Goal: Task Accomplishment & Management: Use online tool/utility

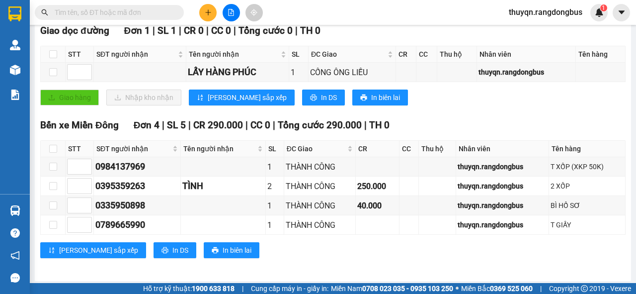
scroll to position [50, 0]
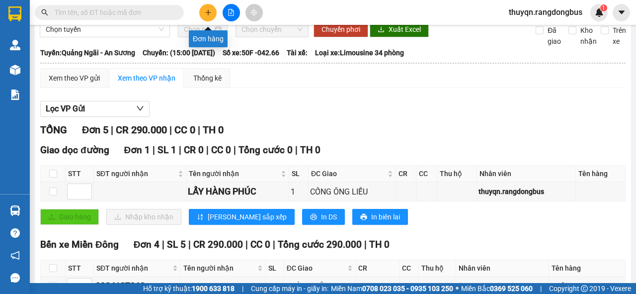
click at [207, 13] on icon "plus" at bounding box center [208, 12] width 7 height 7
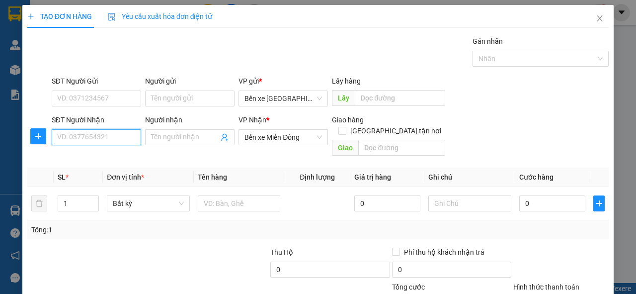
click at [98, 135] on input "SĐT Người Nhận" at bounding box center [96, 137] width 89 height 16
type input "0903016589"
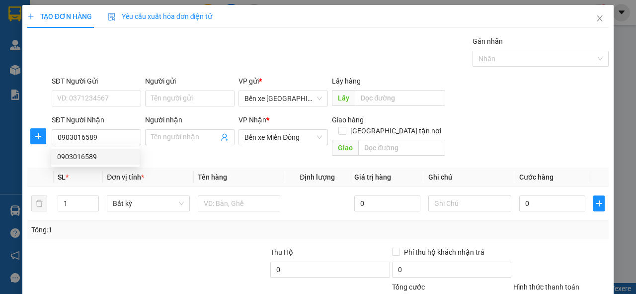
click at [388, 127] on div "Giao hàng [GEOGRAPHIC_DATA] tận nơi" at bounding box center [388, 127] width 113 height 26
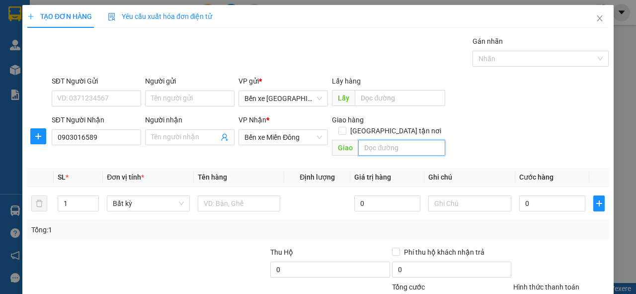
click at [367, 140] on input "text" at bounding box center [401, 148] width 86 height 16
type input "THÀNH CÔNG"
click at [345, 127] on input "[GEOGRAPHIC_DATA] tận nơi" at bounding box center [341, 130] width 7 height 7
checkbox input "true"
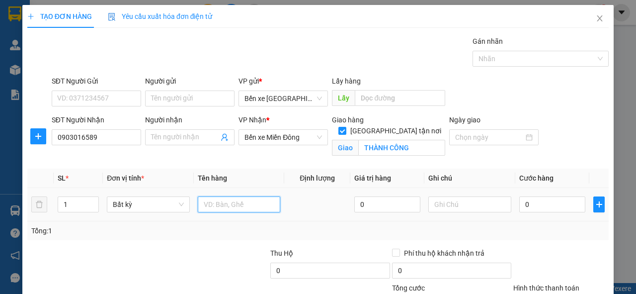
click at [213, 201] on input "text" at bounding box center [239, 204] width 83 height 16
type input "T XỐP"
click at [67, 202] on input "1" at bounding box center [78, 204] width 41 height 15
type input "2"
drag, startPoint x: 521, startPoint y: 205, endPoint x: 485, endPoint y: 162, distance: 55.7
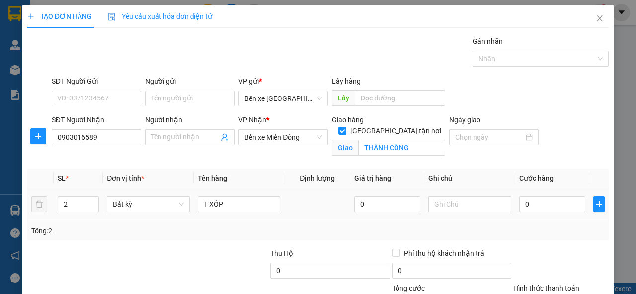
click at [485, 162] on div "Transit Pickup Surcharge Ids Transit Deliver Surcharge Ids Transit Deliver Surc…" at bounding box center [318, 198] width 582 height 325
click at [521, 204] on input "0" at bounding box center [552, 204] width 66 height 16
type input "3"
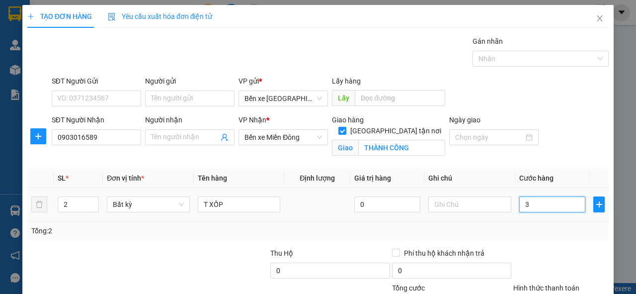
drag, startPoint x: 519, startPoint y: 207, endPoint x: 525, endPoint y: 209, distance: 6.1
click at [525, 209] on input "3" at bounding box center [552, 204] width 66 height 16
type input "1"
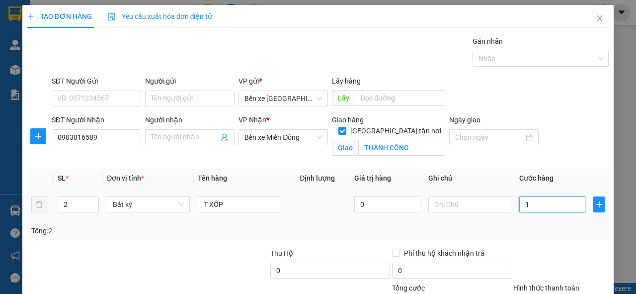
type input "13"
type input "130"
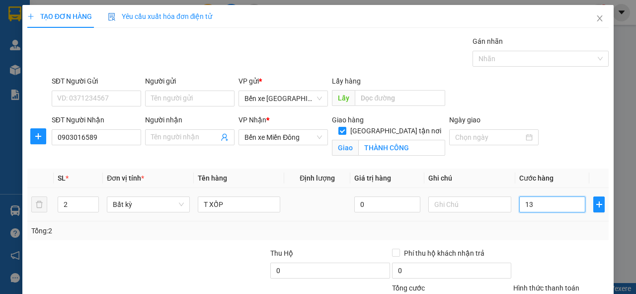
type input "130"
type input "130.000"
click at [526, 239] on div "Tổng: 2" at bounding box center [318, 230] width 582 height 19
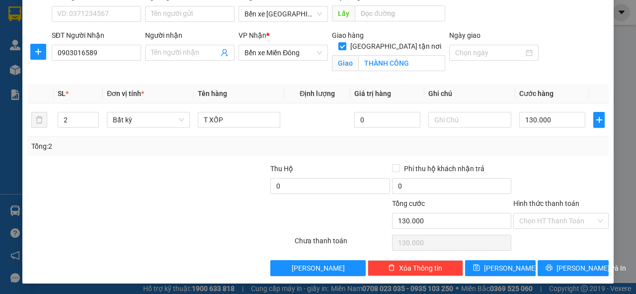
click at [551, 201] on label "Hình thức thanh toán" at bounding box center [546, 203] width 66 height 8
click at [551, 213] on input "Hình thức thanh toán" at bounding box center [557, 220] width 77 height 15
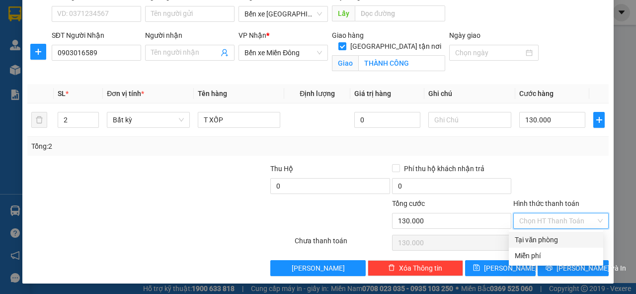
click at [539, 240] on div "Tại văn phòng" at bounding box center [556, 239] width 83 height 11
type input "0"
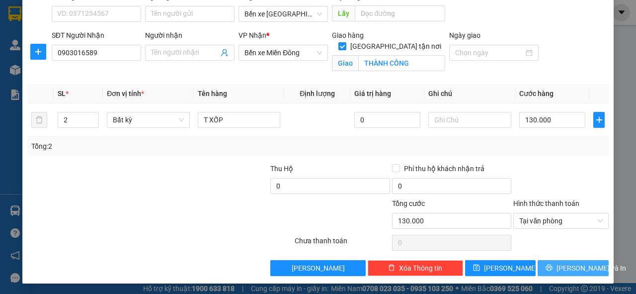
click at [570, 267] on span "[PERSON_NAME] và In" at bounding box center [592, 267] width 70 height 11
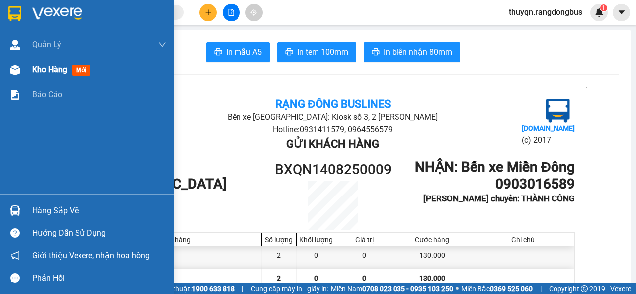
click at [50, 66] on span "Kho hàng" at bounding box center [49, 69] width 35 height 9
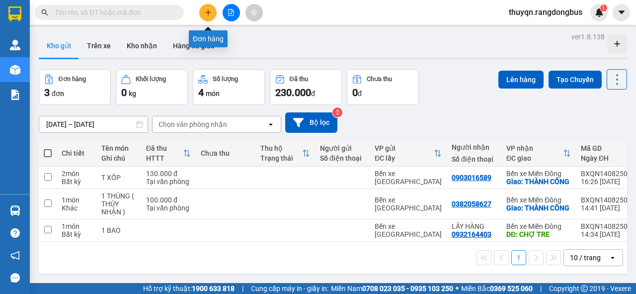
click at [209, 15] on icon "plus" at bounding box center [208, 12] width 7 height 7
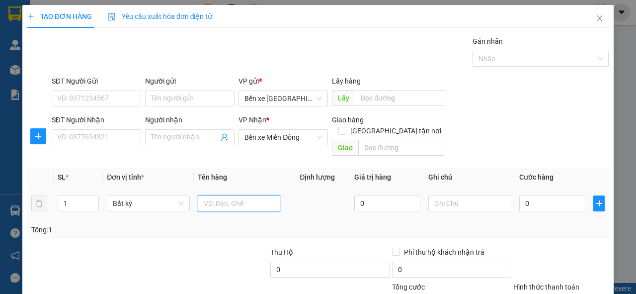
click at [226, 195] on input "text" at bounding box center [239, 203] width 83 height 16
type input "XE SỐ KHÁCH ĐI"
click at [521, 195] on input "0" at bounding box center [552, 203] width 66 height 16
type input "5"
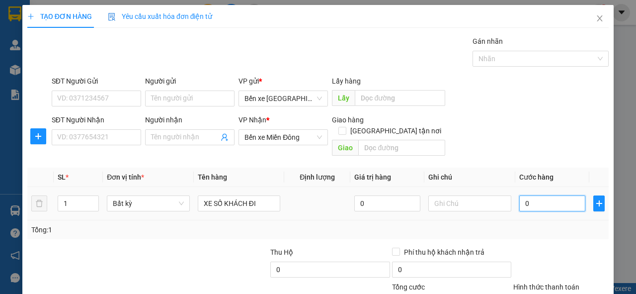
type input "5"
type input "50"
type input "500"
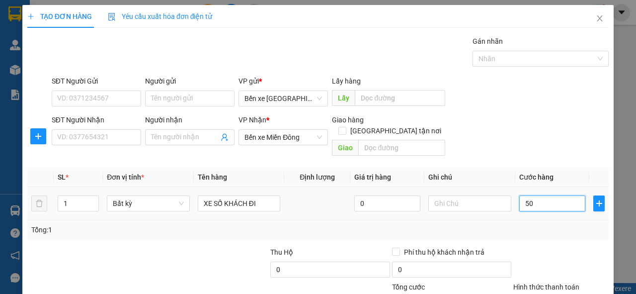
type input "500"
type input "500.000"
click at [577, 224] on div "Tổng: 1" at bounding box center [318, 229] width 574 height 11
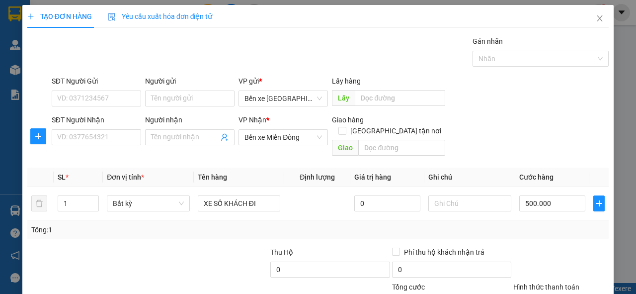
scroll to position [73, 0]
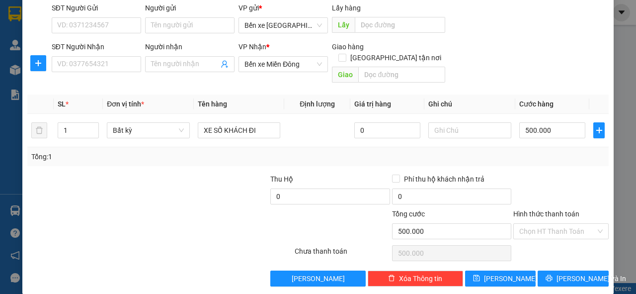
click at [527, 210] on label "Hình thức thanh toán" at bounding box center [546, 214] width 66 height 8
click at [527, 224] on input "Hình thức thanh toán" at bounding box center [557, 231] width 77 height 15
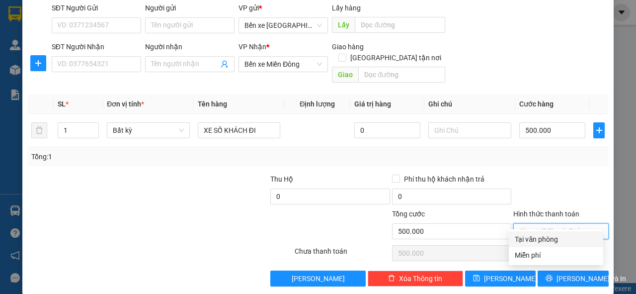
click at [558, 240] on div "Tại văn phòng" at bounding box center [556, 239] width 83 height 11
type input "0"
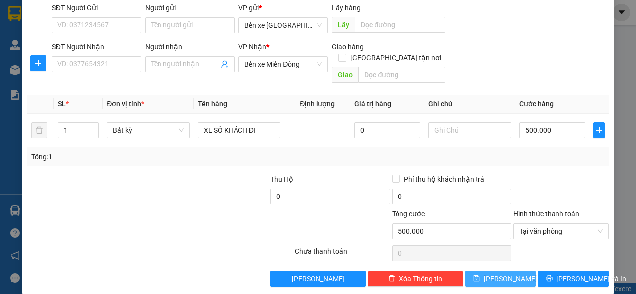
click at [497, 273] on span "[PERSON_NAME]" at bounding box center [510, 278] width 53 height 11
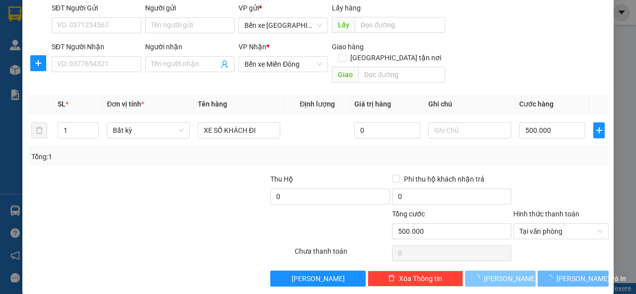
type input "0"
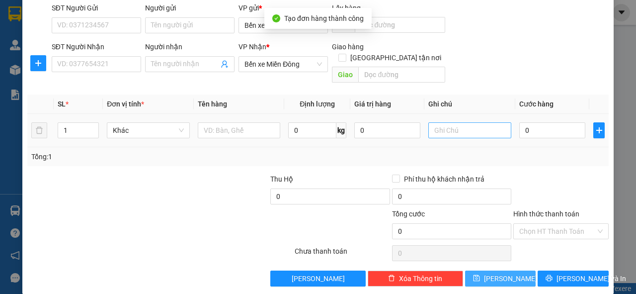
scroll to position [0, 0]
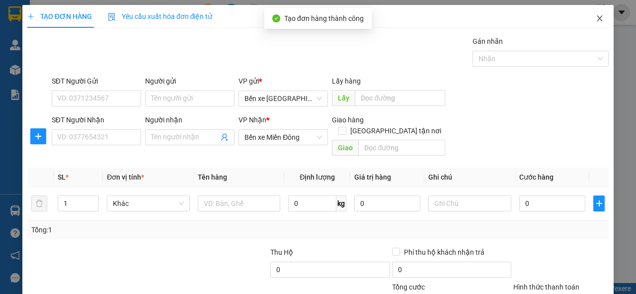
click at [596, 16] on icon "close" at bounding box center [600, 18] width 8 height 8
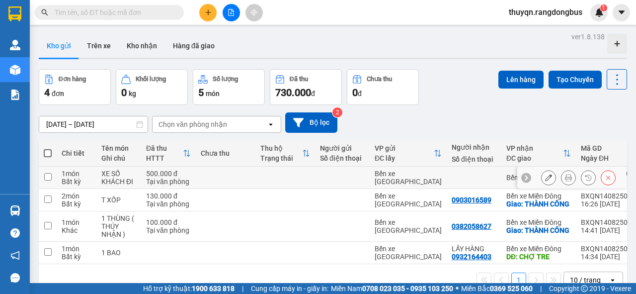
scroll to position [46, 0]
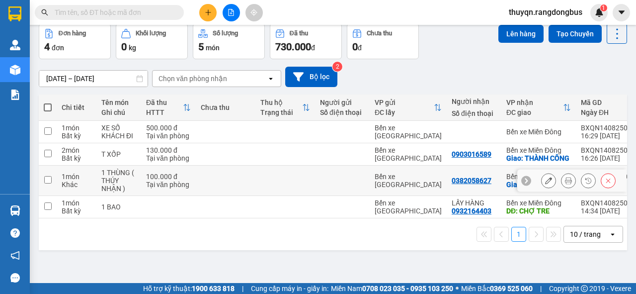
click at [46, 183] on input "checkbox" at bounding box center [47, 179] width 7 height 7
checkbox input "true"
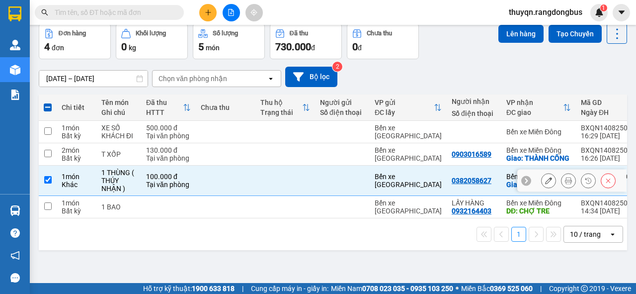
scroll to position [0, 0]
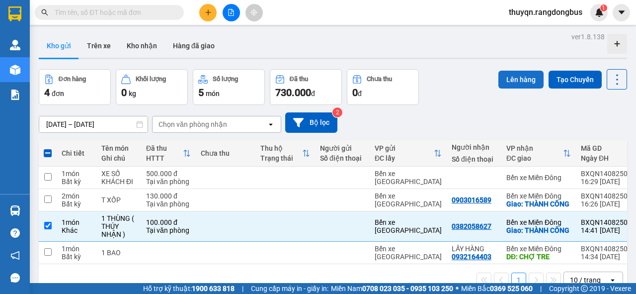
click at [502, 77] on button "Lên hàng" at bounding box center [521, 80] width 45 height 18
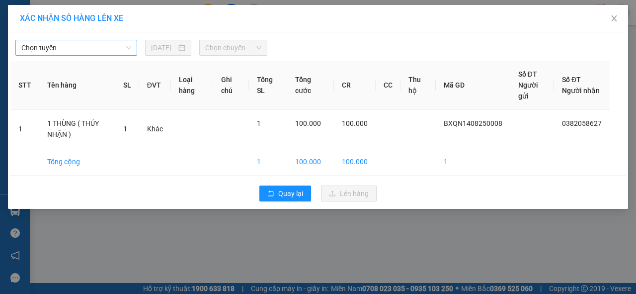
click at [78, 46] on span "Chọn tuyến" at bounding box center [76, 47] width 110 height 15
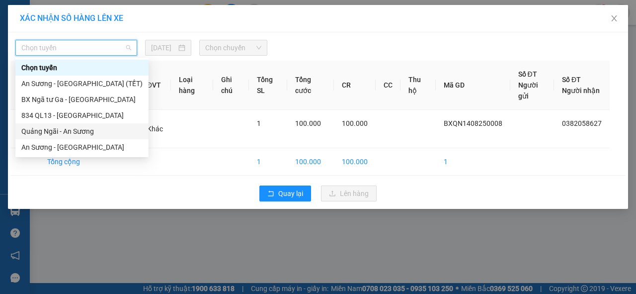
click at [56, 129] on div "Quảng Ngãi - An Sương" at bounding box center [81, 131] width 121 height 11
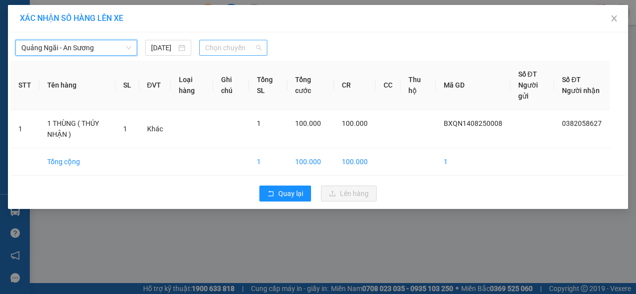
click at [226, 45] on span "Chọn chuyến" at bounding box center [233, 47] width 56 height 15
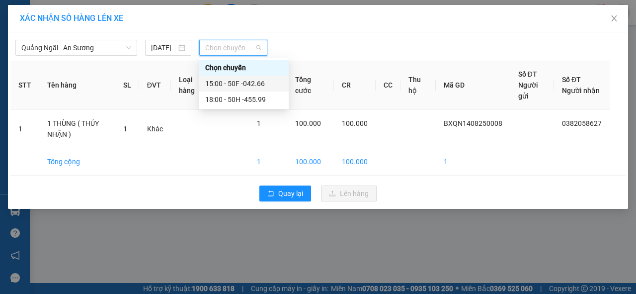
click at [250, 87] on div "15:00 - 50F -042.66" at bounding box center [244, 83] width 78 height 11
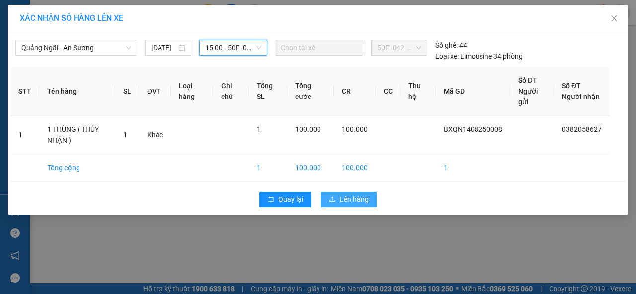
click at [338, 200] on button "Lên hàng" at bounding box center [349, 199] width 56 height 16
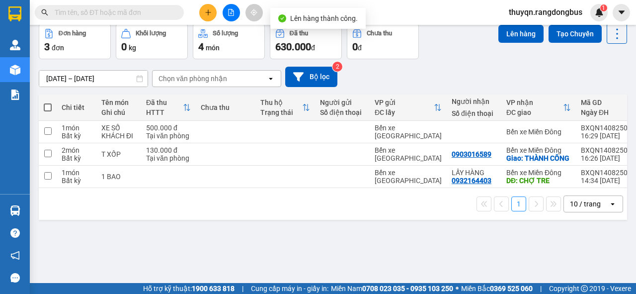
scroll to position [6, 0]
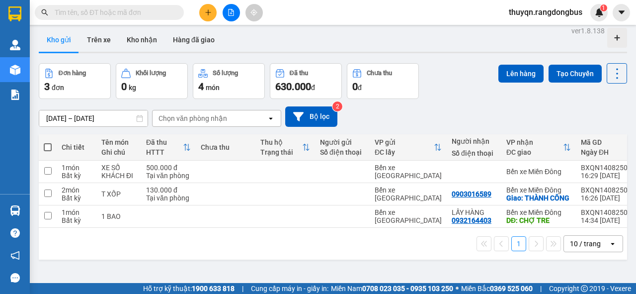
click at [48, 145] on span at bounding box center [48, 147] width 8 height 8
click at [48, 142] on input "checkbox" at bounding box center [48, 142] width 0 height 0
checkbox input "true"
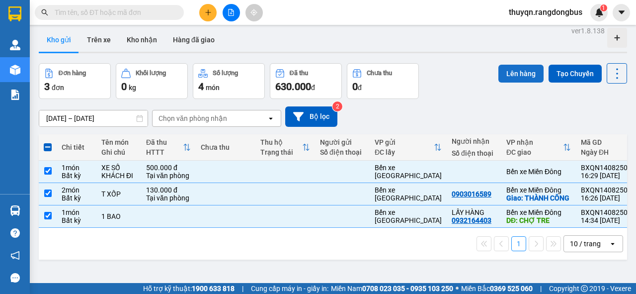
click at [508, 71] on button "Lên hàng" at bounding box center [521, 74] width 45 height 18
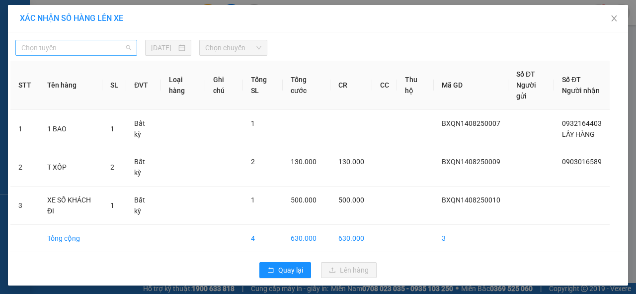
click at [50, 45] on span "Chọn tuyến" at bounding box center [76, 47] width 110 height 15
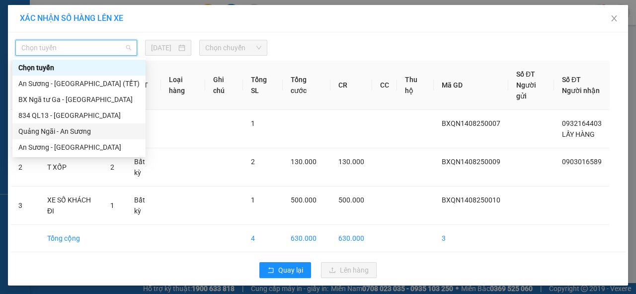
drag, startPoint x: 44, startPoint y: 131, endPoint x: 208, endPoint y: 99, distance: 167.5
click at [45, 131] on div "Quảng Ngãi - An Sương" at bounding box center [78, 131] width 121 height 11
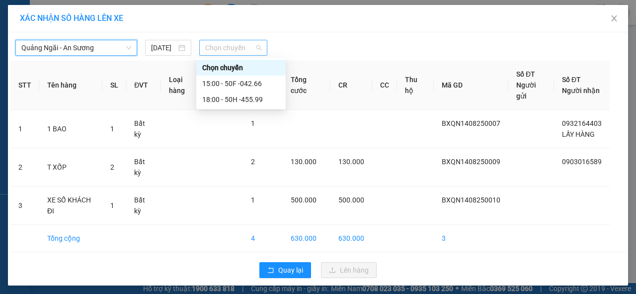
click at [240, 45] on span "Chọn chuyến" at bounding box center [233, 47] width 56 height 15
click at [252, 99] on div "18:00 - 50H -455.99" at bounding box center [241, 99] width 78 height 11
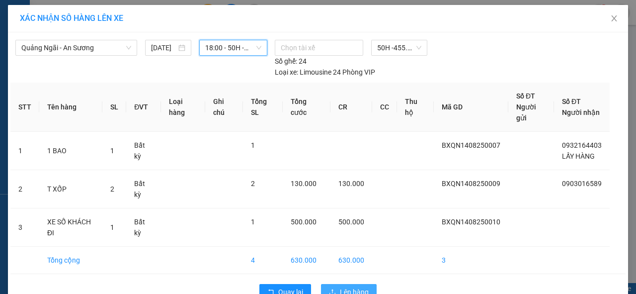
click at [360, 290] on span "Lên hàng" at bounding box center [354, 291] width 29 height 11
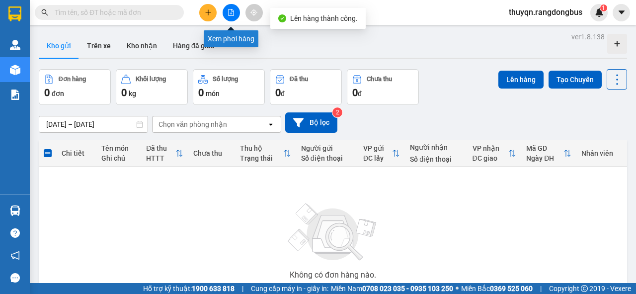
click at [230, 12] on icon "file-add" at bounding box center [231, 12] width 7 height 7
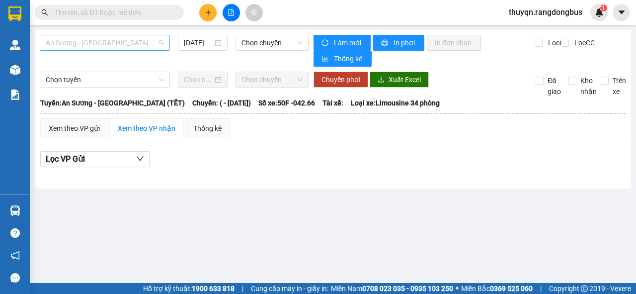
click at [103, 44] on span "An Sương - [GEOGRAPHIC_DATA] (TẾT)" at bounding box center [105, 42] width 118 height 15
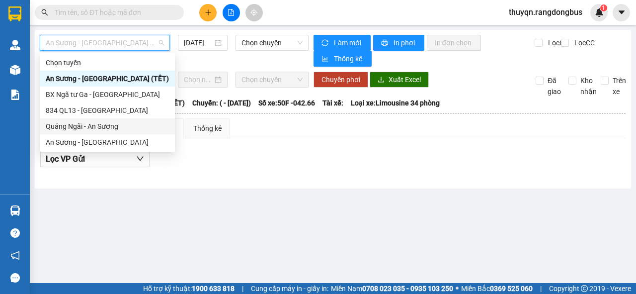
click at [83, 127] on div "Quảng Ngãi - An Sương" at bounding box center [107, 126] width 123 height 11
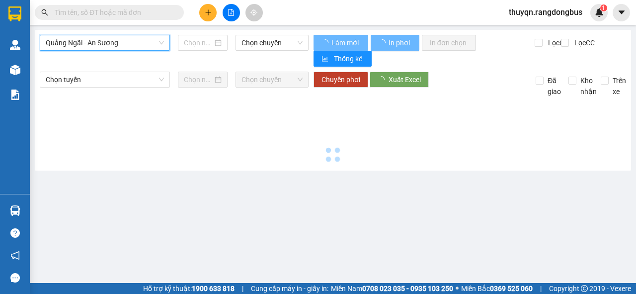
type input "[DATE]"
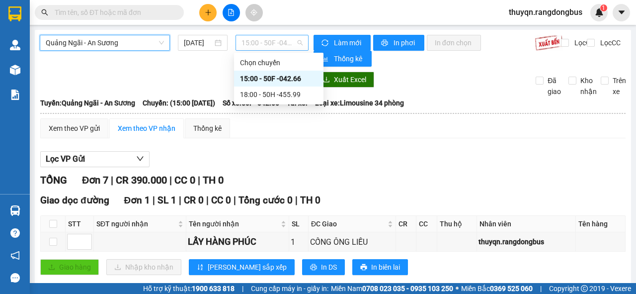
click at [264, 42] on span "15:00 - 50F -042.66" at bounding box center [272, 42] width 61 height 15
click at [281, 97] on div "18:00 - 50H -455.99" at bounding box center [279, 94] width 78 height 11
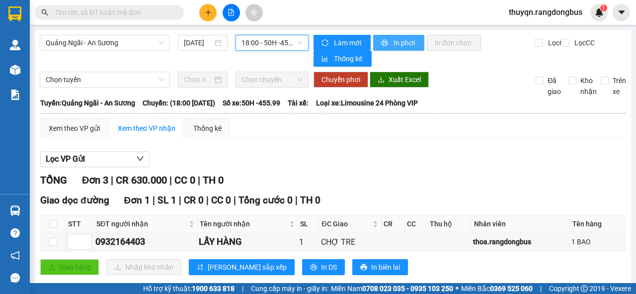
click at [400, 45] on span "In phơi" at bounding box center [405, 42] width 23 height 11
